Goal: Task Accomplishment & Management: Manage account settings

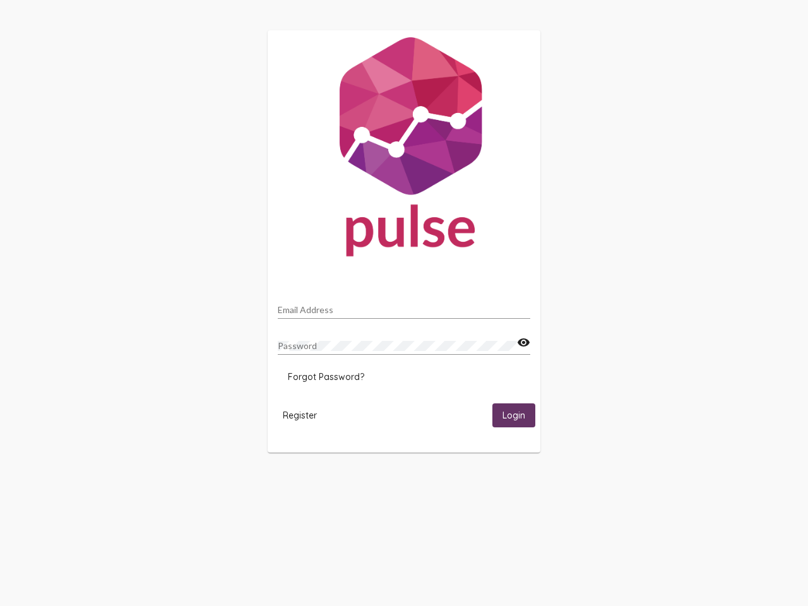
click at [404, 306] on input "Email Address" at bounding box center [404, 310] width 253 height 10
click at [524, 343] on mat-icon "visibility" at bounding box center [523, 342] width 13 height 15
click at [326, 377] on span "Forgot Password?" at bounding box center [326, 376] width 76 height 11
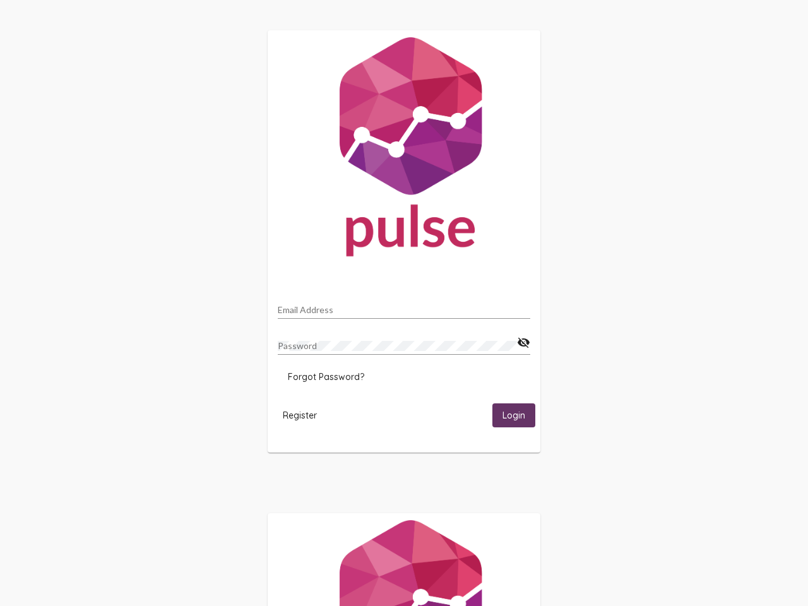
click at [300, 415] on span "Register" at bounding box center [300, 415] width 34 height 11
click at [514, 415] on span "Login" at bounding box center [514, 416] width 23 height 11
